Goal: Information Seeking & Learning: Learn about a topic

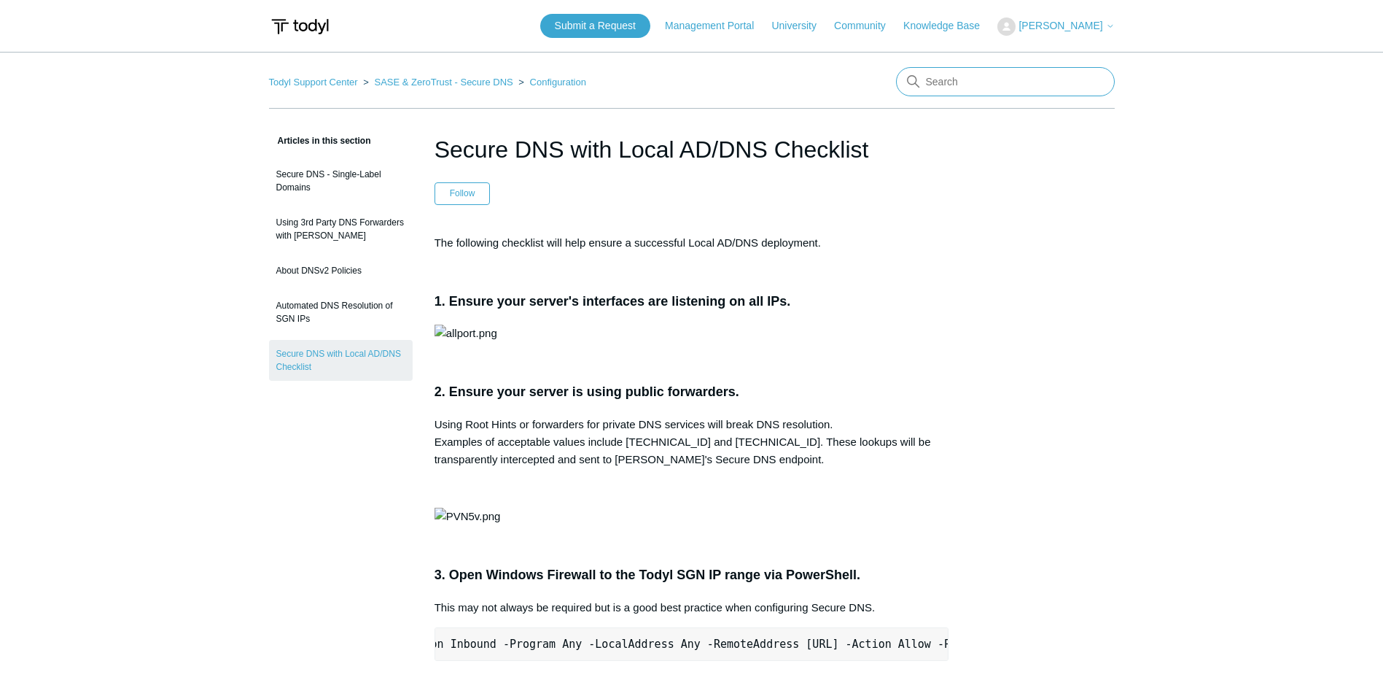
click at [974, 81] on input "Search" at bounding box center [1005, 81] width 219 height 29
type input "network and locations"
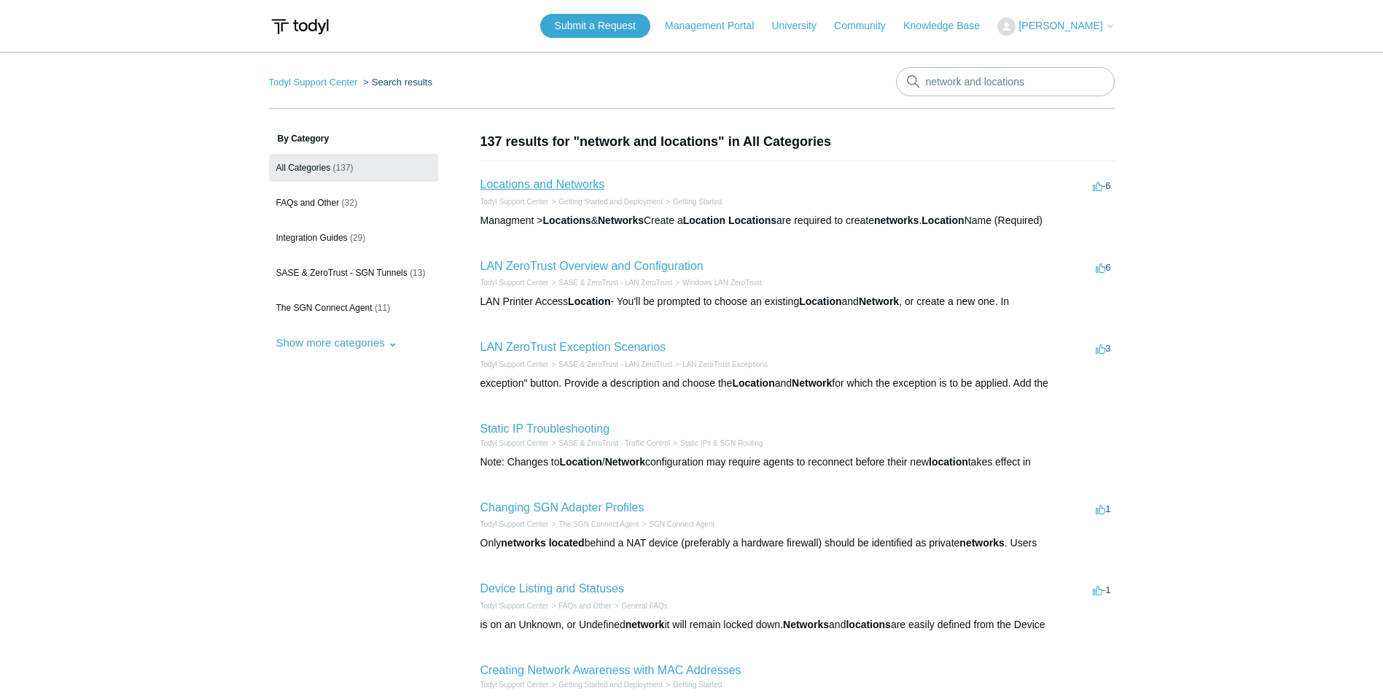
click at [547, 183] on link "Locations and Networks" at bounding box center [543, 184] width 125 height 12
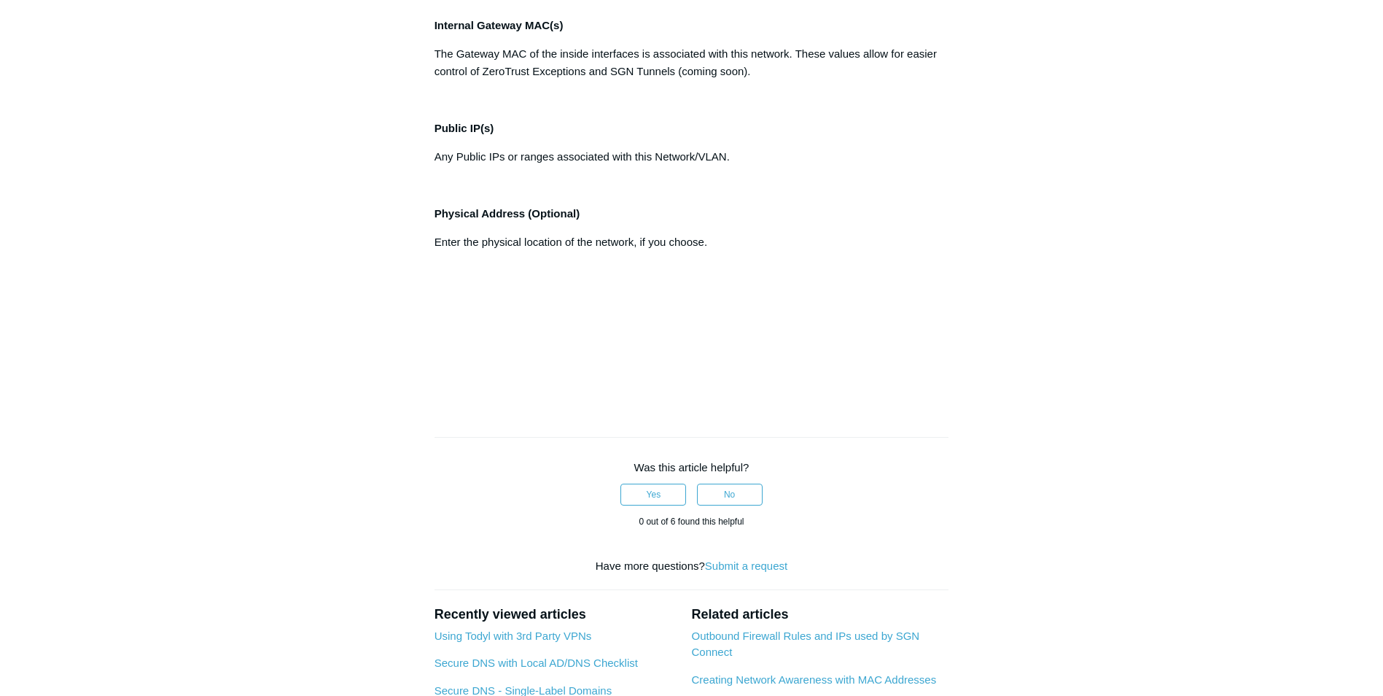
scroll to position [875, 0]
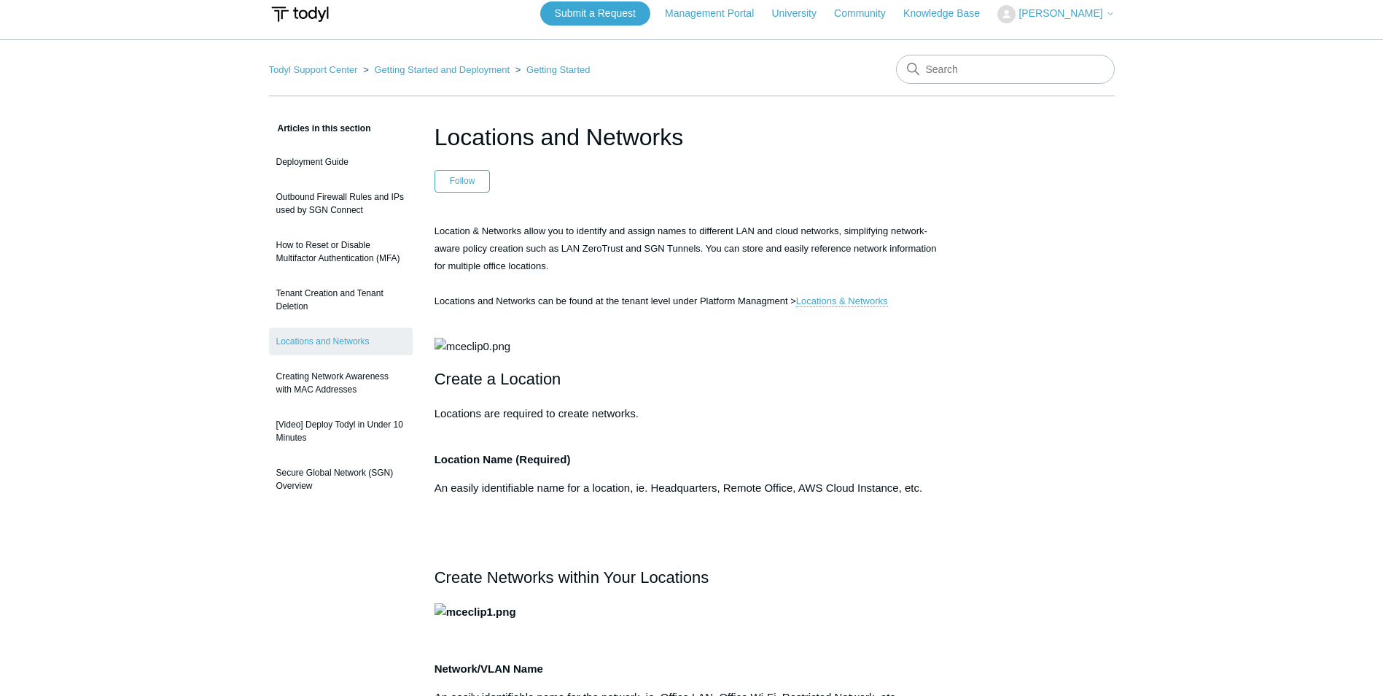
scroll to position [0, 0]
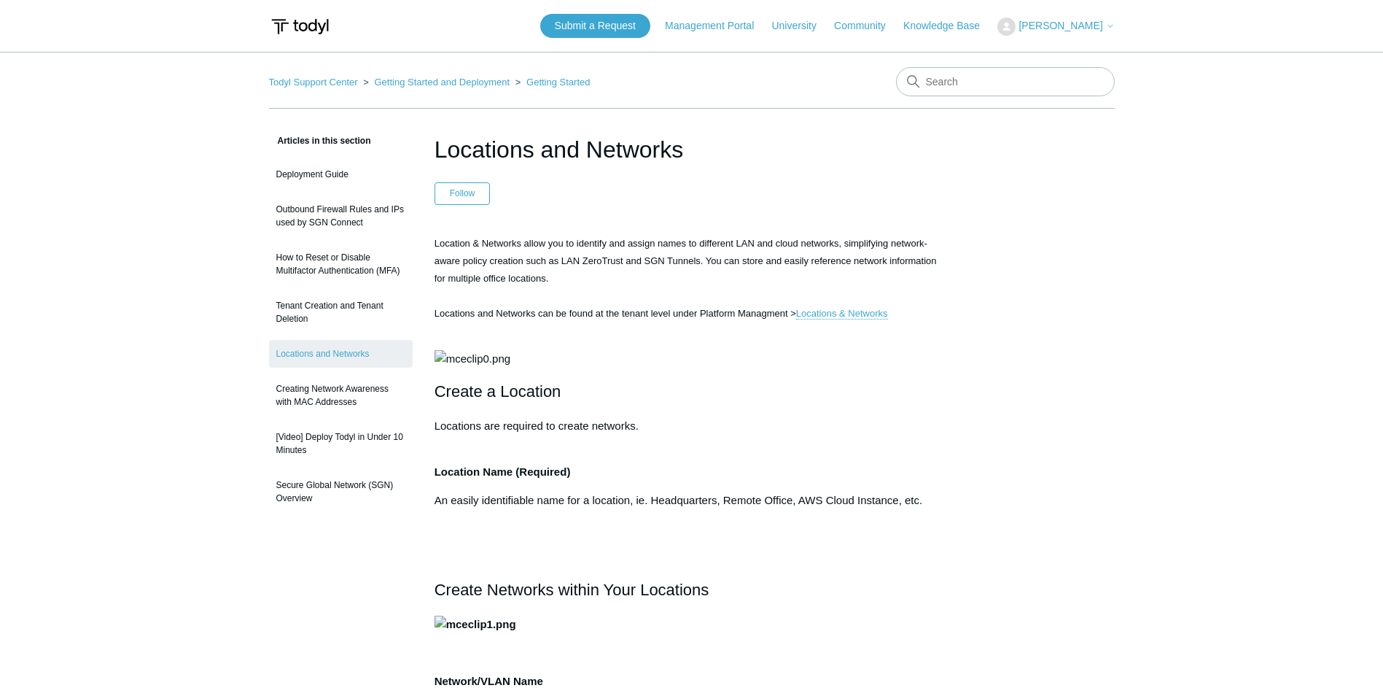
click at [320, 29] on img at bounding box center [300, 26] width 62 height 27
click at [308, 24] on img at bounding box center [300, 26] width 62 height 27
click at [896, 23] on link "Community" at bounding box center [867, 25] width 66 height 15
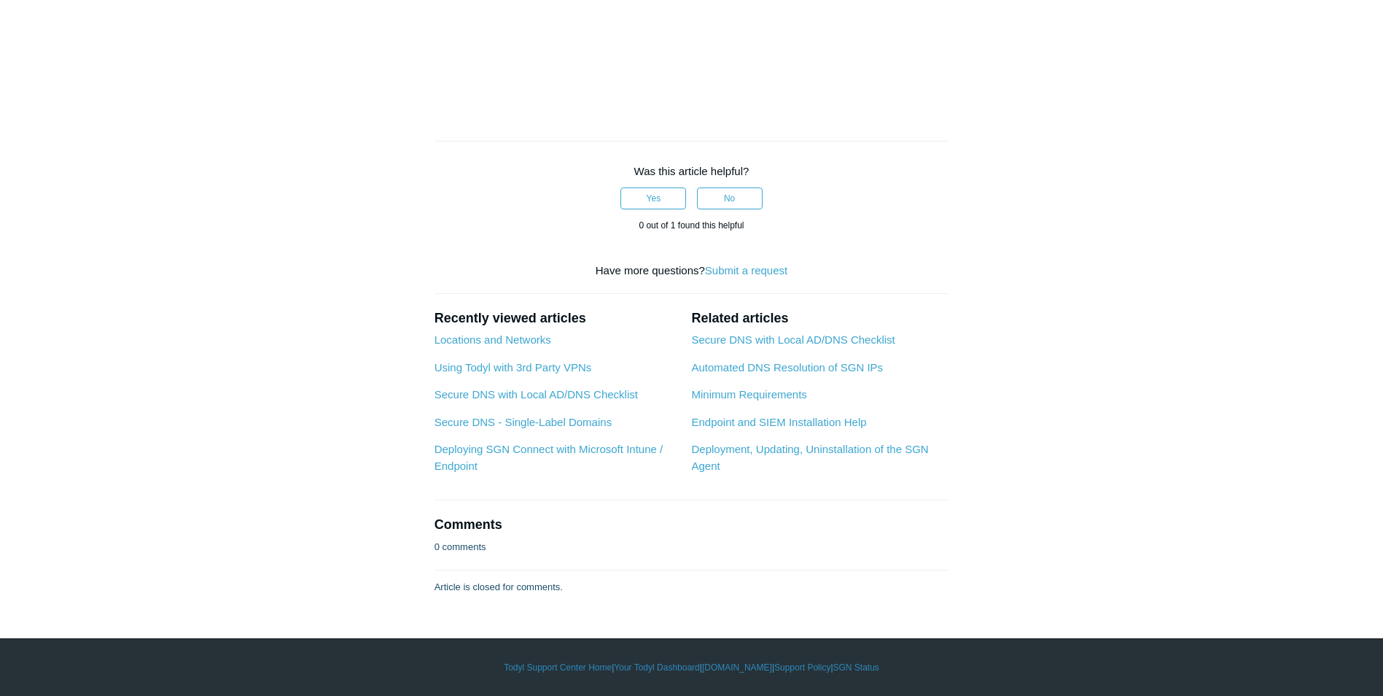
scroll to position [3719, 0]
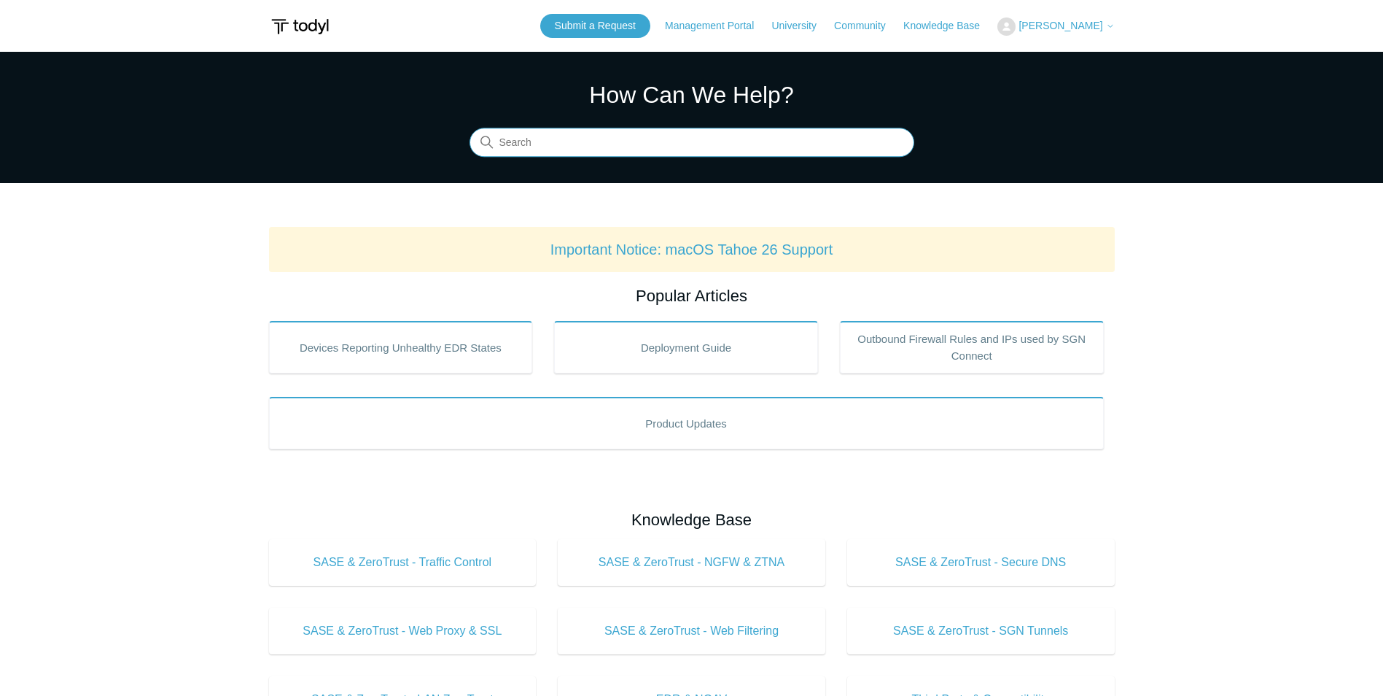
click at [817, 136] on input "Search" at bounding box center [692, 142] width 445 height 29
type input "secure DNS"
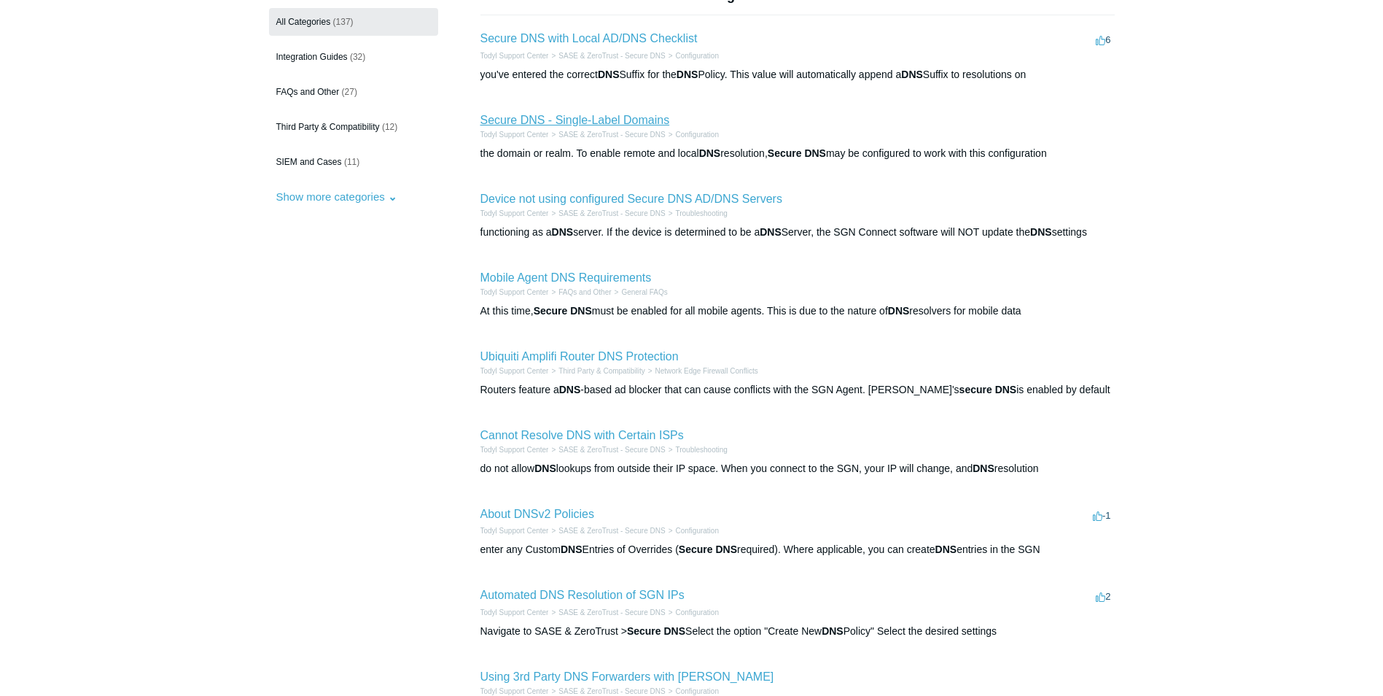
scroll to position [219, 0]
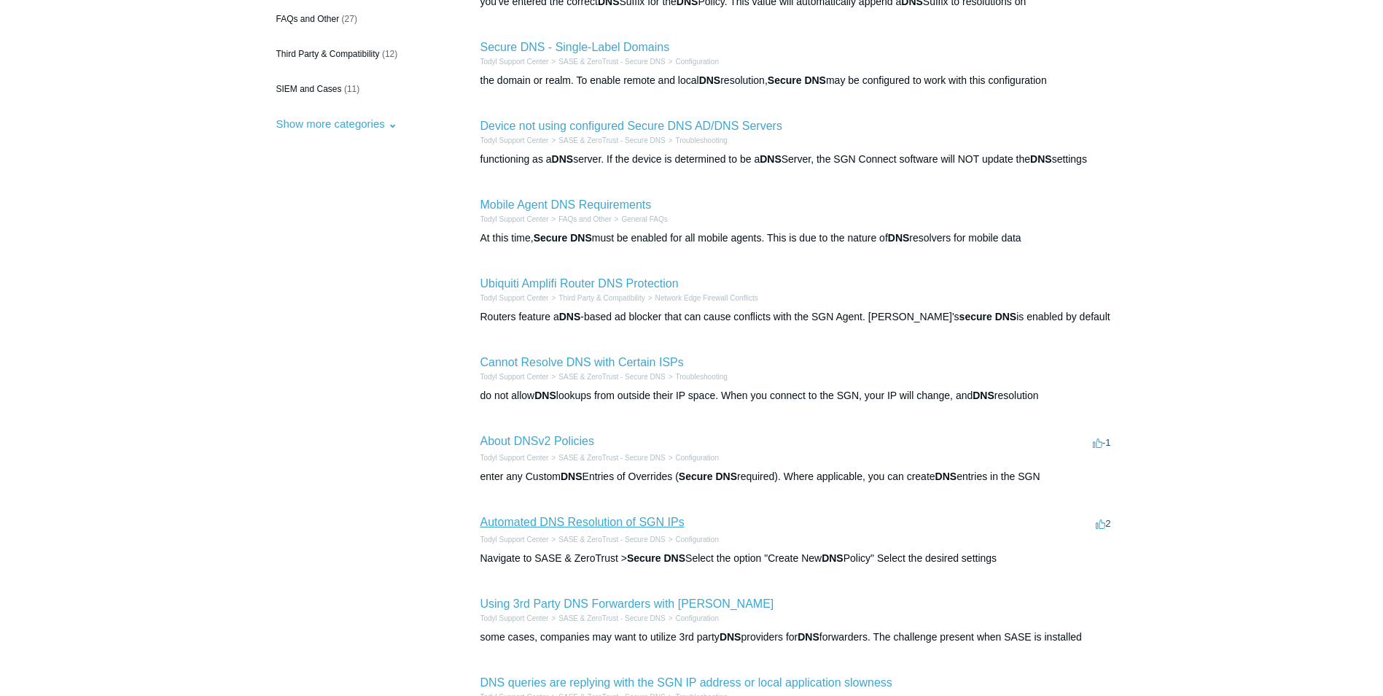
click at [598, 519] on link "Automated DNS Resolution of SGN IPs" at bounding box center [583, 522] width 204 height 12
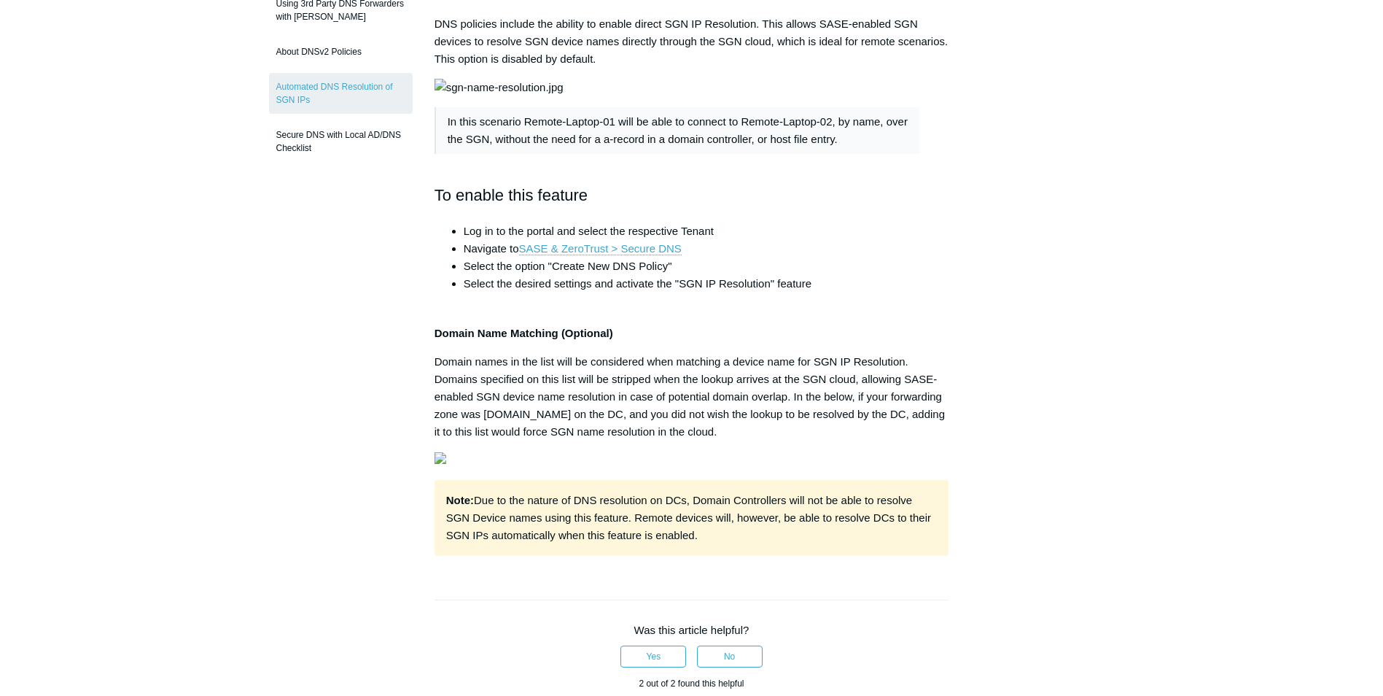
scroll to position [292, 0]
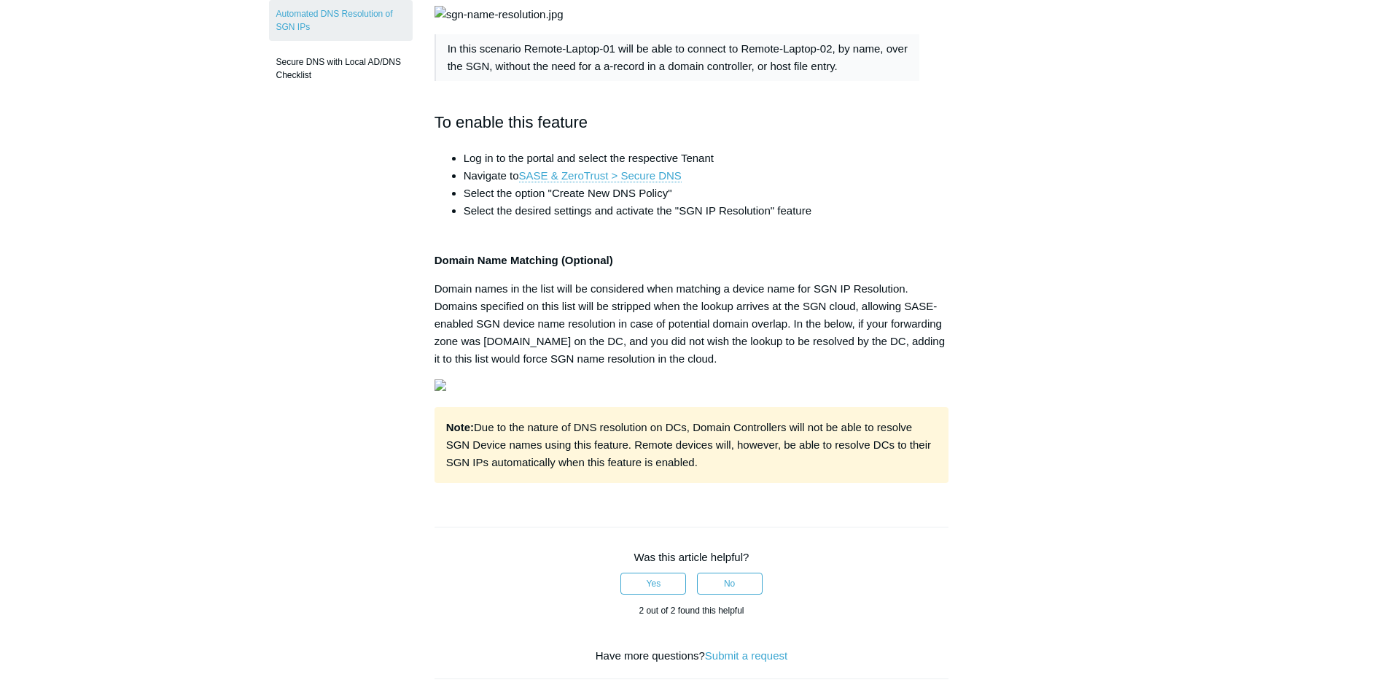
drag, startPoint x: 518, startPoint y: 327, endPoint x: 997, endPoint y: 320, distance: 479.2
click at [997, 320] on div "Articles in this section Secure DNS - Single-Label Domains Using 3rd Party DNS …" at bounding box center [692, 409] width 846 height 1139
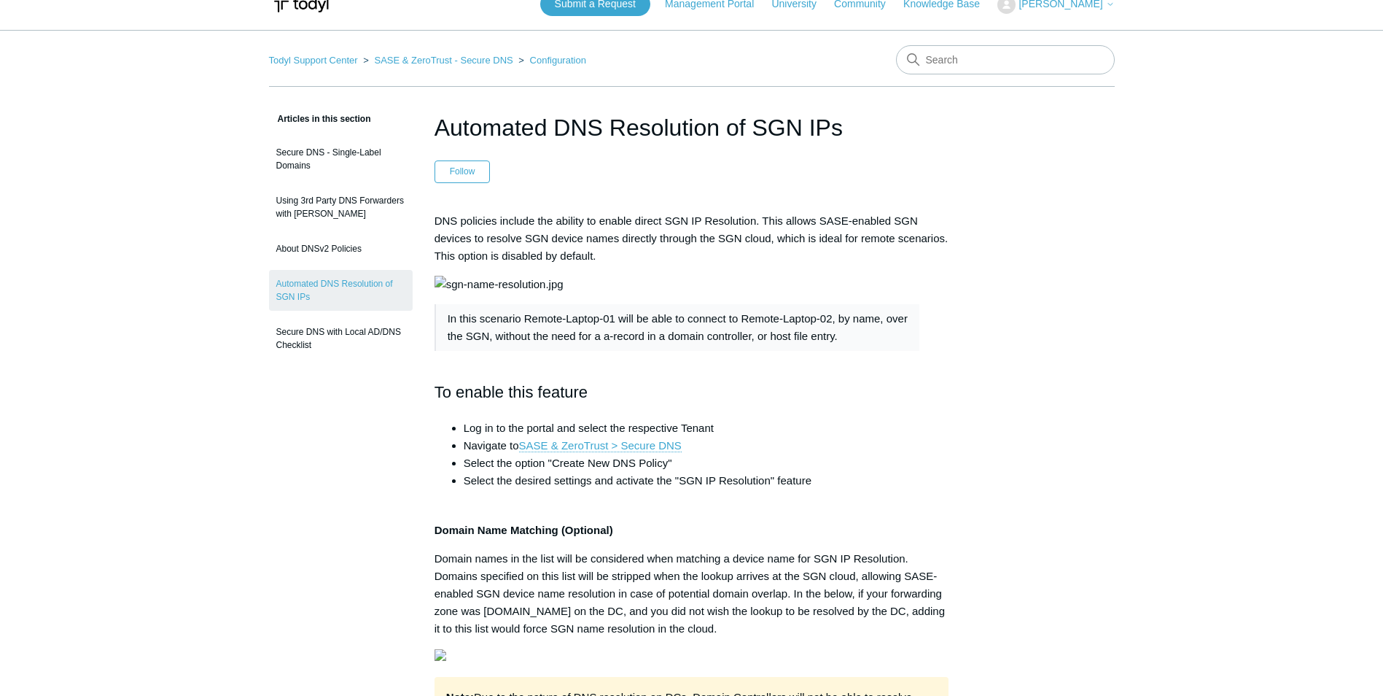
scroll to position [0, 0]
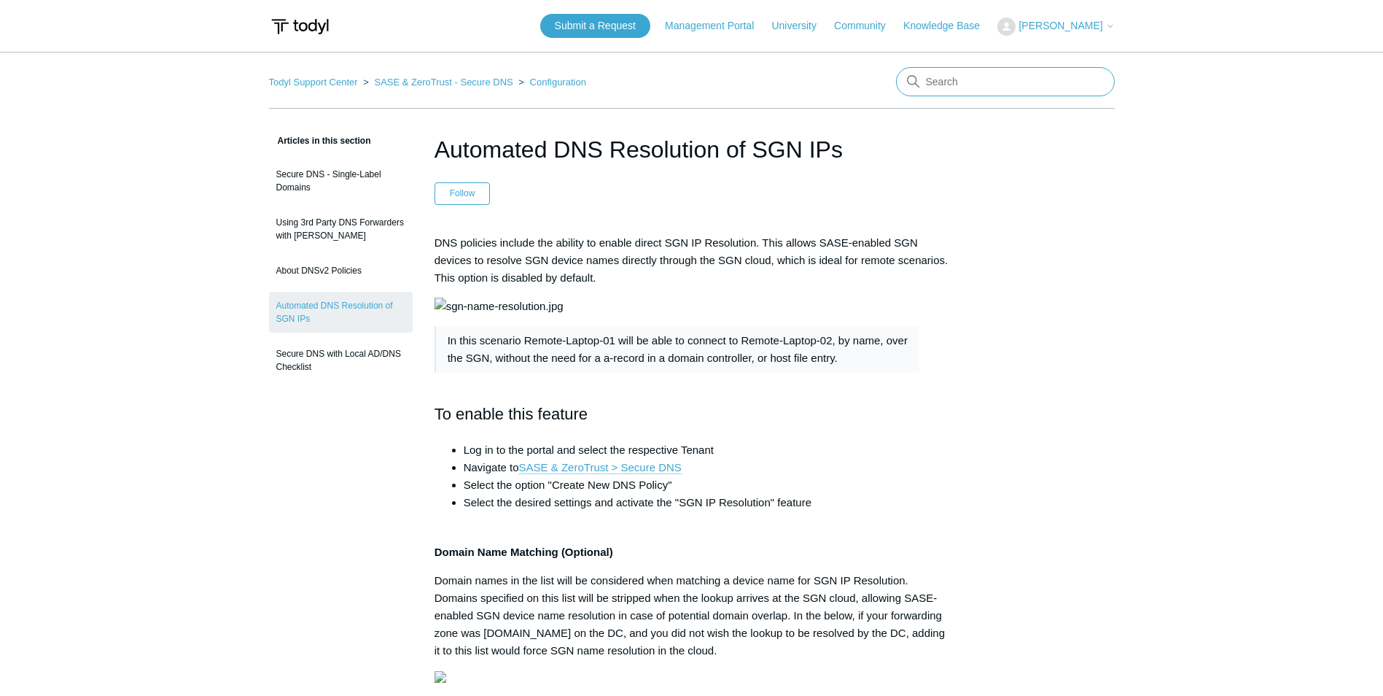
click at [1027, 79] on input "Search" at bounding box center [1005, 81] width 219 height 29
type input "secure DNS"
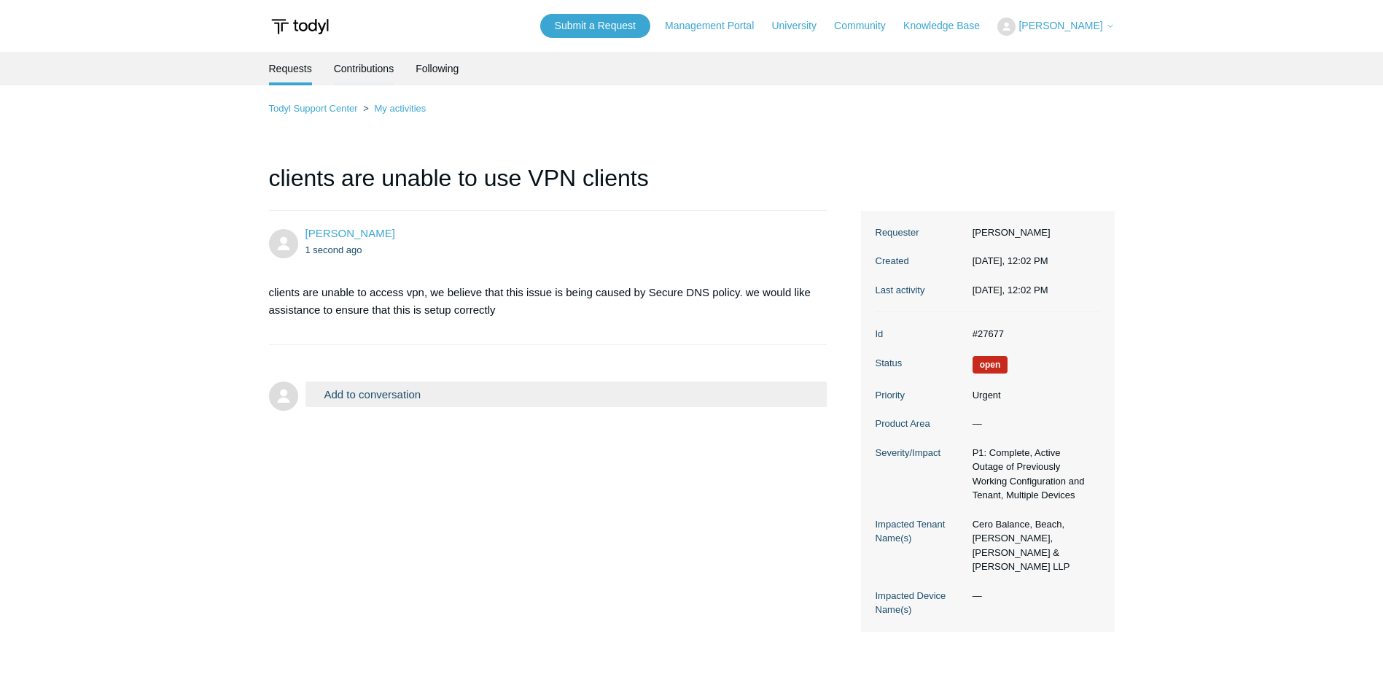
click at [371, 58] on link "Contributions" at bounding box center [364, 67] width 61 height 31
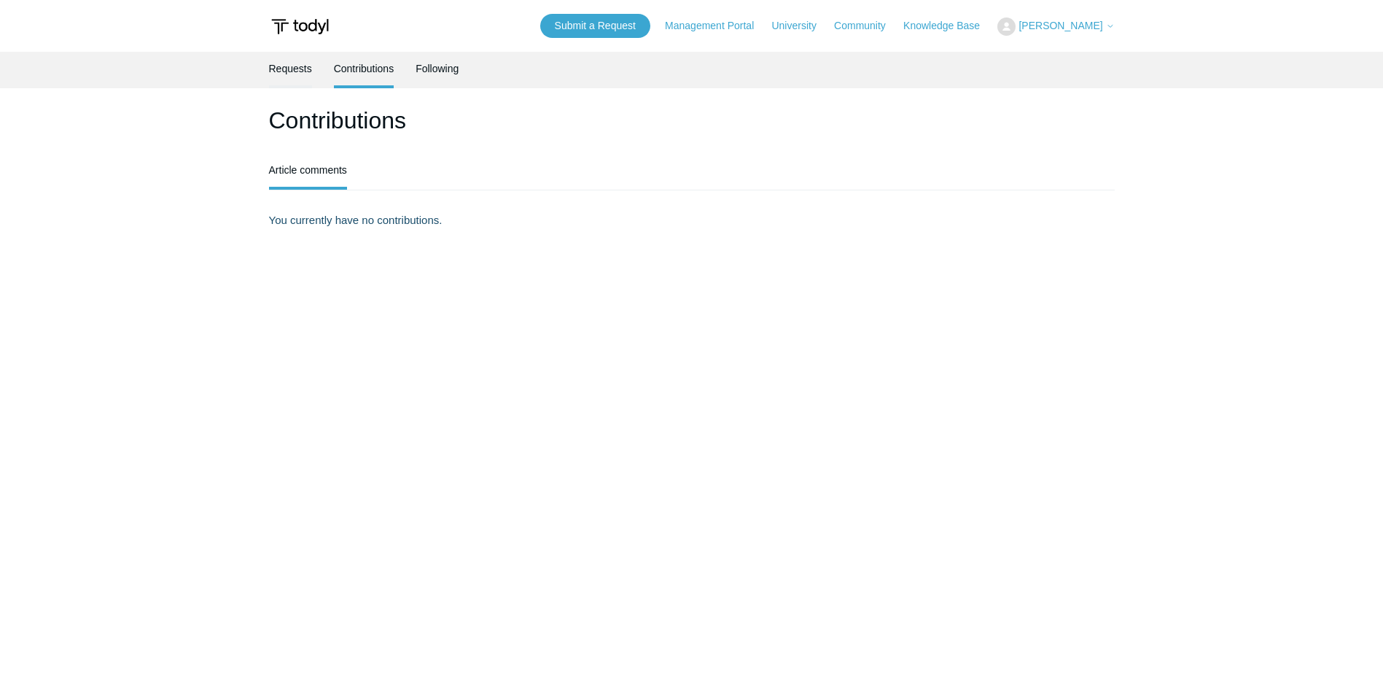
click at [302, 69] on link "Requests" at bounding box center [290, 67] width 43 height 31
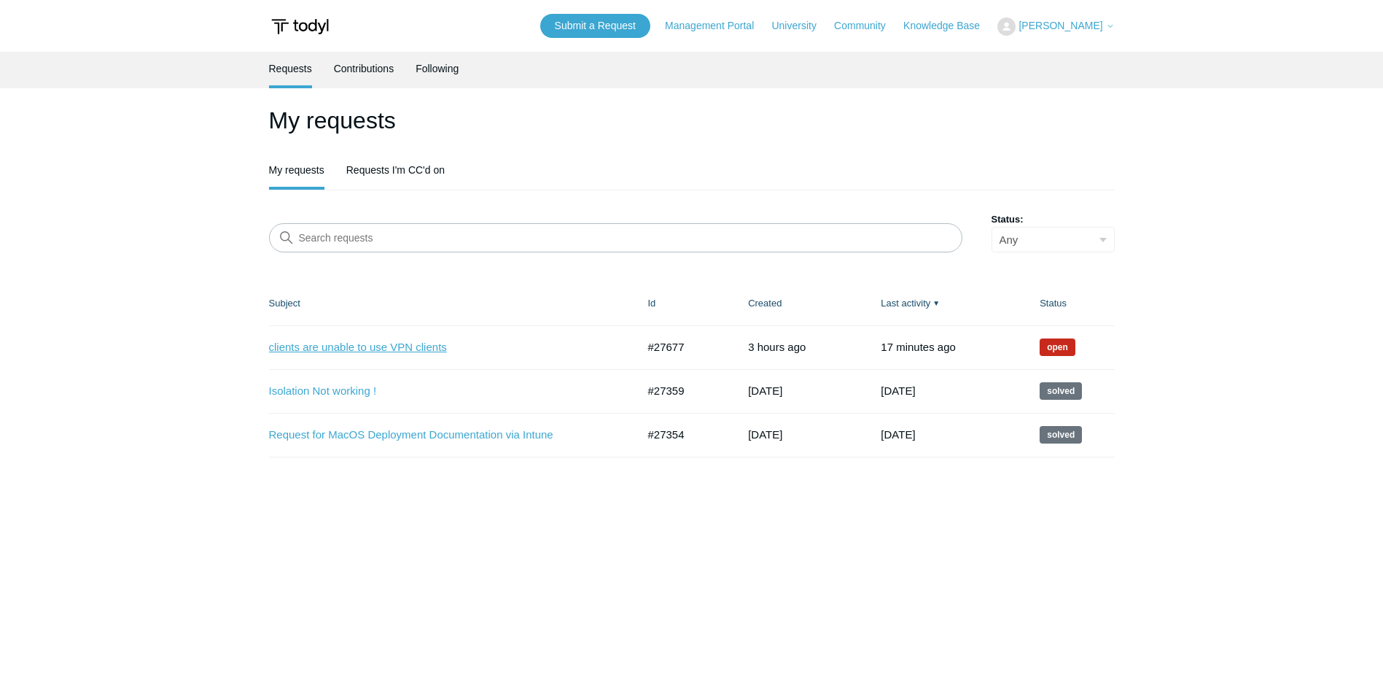
click at [374, 347] on link "clients are unable to use VPN clients" at bounding box center [442, 347] width 346 height 17
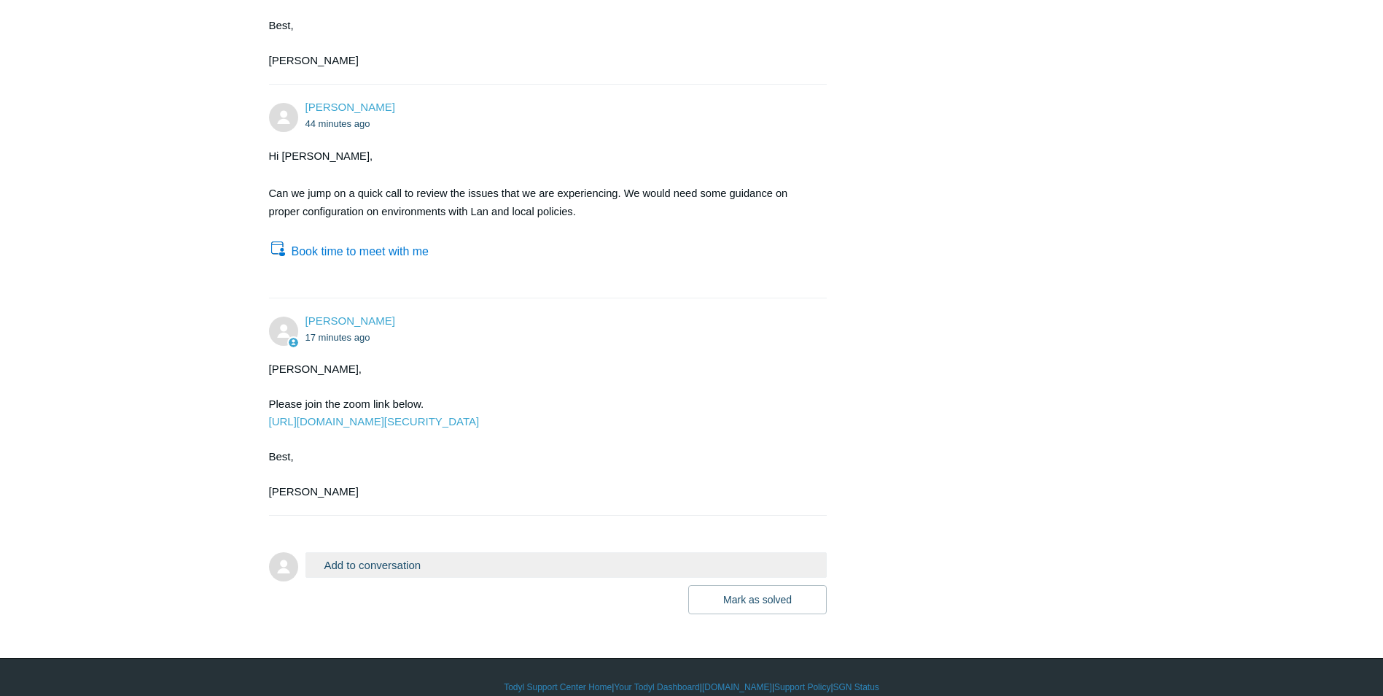
scroll to position [802, 0]
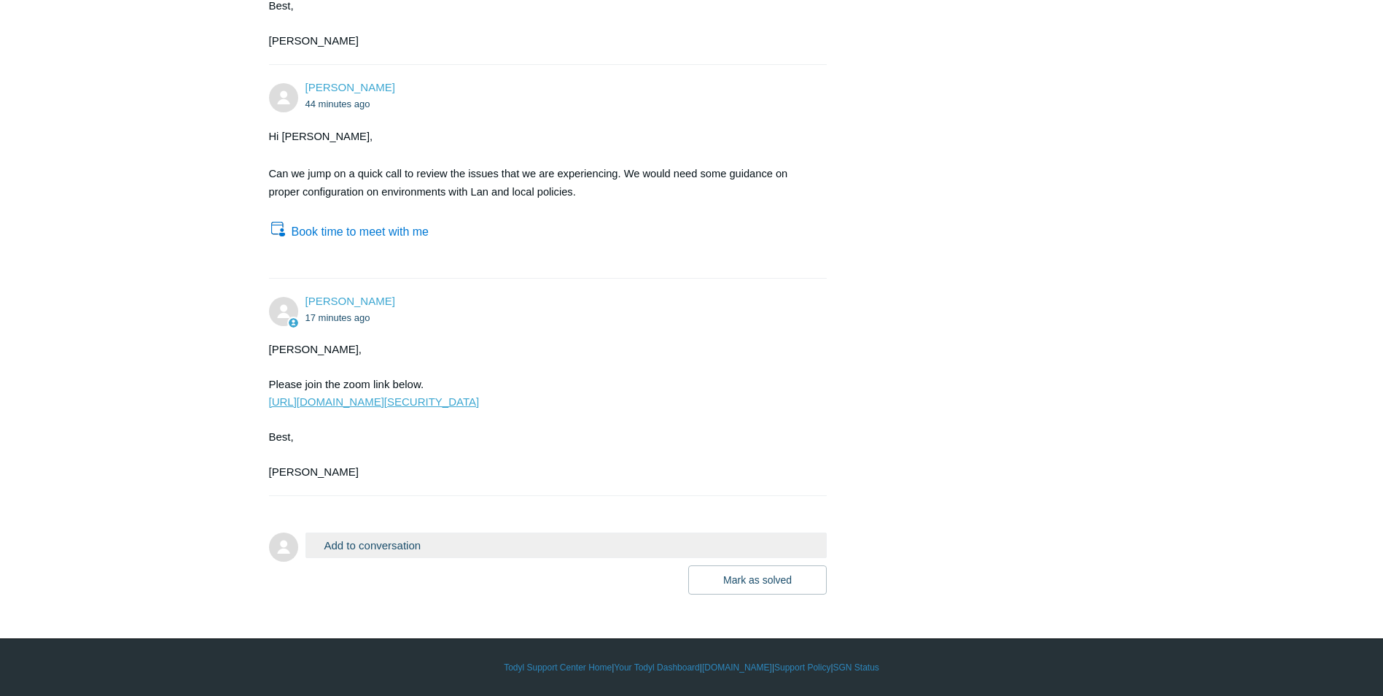
click at [400, 400] on link "https://todyl.zoom.us/j/87098305251?pwd=om7ZNebPbjjndWqsprE2lol5AjtZq6.1" at bounding box center [374, 401] width 211 height 12
